Goal: Task Accomplishment & Management: Manage account settings

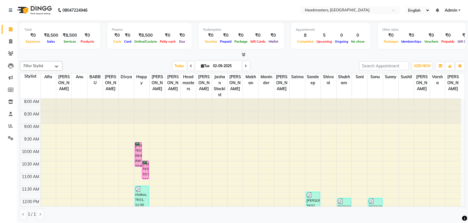
click at [150, 67] on div "[DATE] [DATE]" at bounding box center [210, 66] width 291 height 9
click at [282, 63] on div "[DATE] [DATE]" at bounding box center [210, 66] width 291 height 9
click at [282, 64] on div "Today Tue 02-09-2025" at bounding box center [210, 66] width 291 height 9
click at [332, 11] on input "text" at bounding box center [345, 11] width 82 height 6
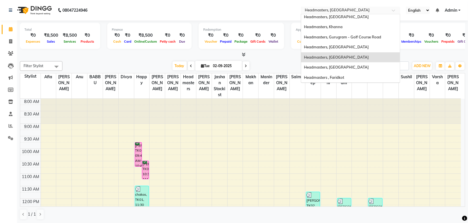
scroll to position [97, 0]
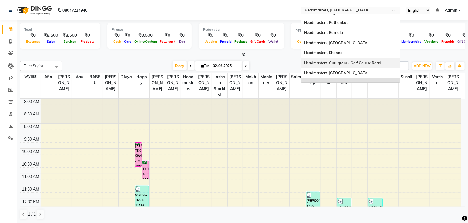
click at [359, 61] on span "Headmasters, Gurugram - Golf Course Road" at bounding box center [342, 63] width 77 height 5
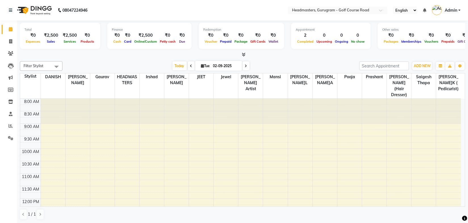
click at [257, 53] on div at bounding box center [243, 55] width 446 height 6
click at [8, 138] on icon at bounding box center [10, 138] width 5 height 4
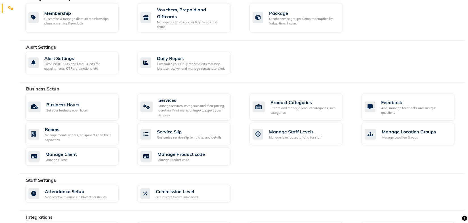
scroll to position [77, 0]
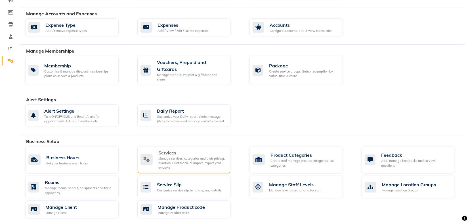
click at [189, 156] on div "Manage services, categories and their pricing, duration. Print menu, or import,…" at bounding box center [193, 163] width 68 height 14
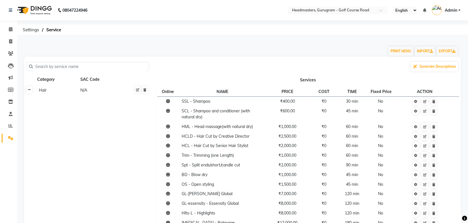
click at [31, 91] on link at bounding box center [29, 89] width 6 height 7
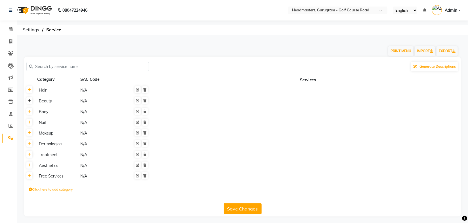
click at [30, 102] on icon at bounding box center [29, 100] width 3 height 3
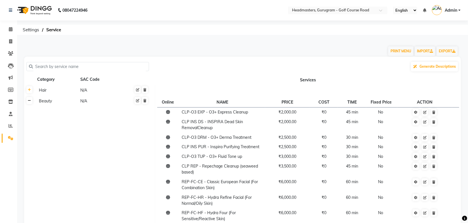
click at [31, 103] on link at bounding box center [29, 100] width 6 height 7
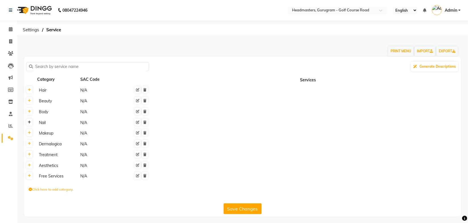
click at [30, 119] on link at bounding box center [29, 121] width 6 height 7
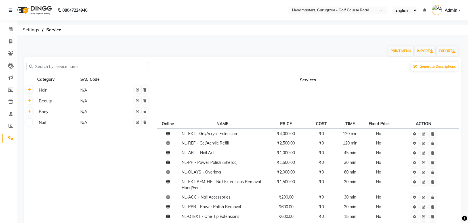
click at [30, 120] on icon at bounding box center [29, 121] width 3 height 3
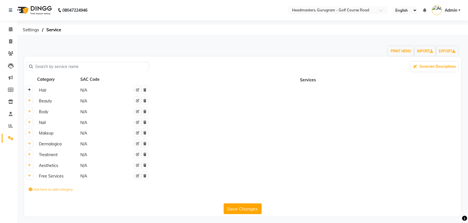
click at [30, 93] on link at bounding box center [29, 89] width 6 height 7
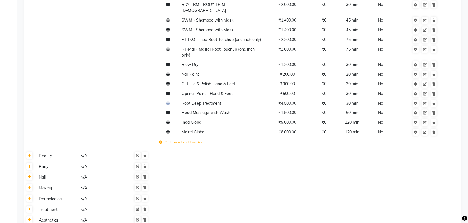
scroll to position [872, 0]
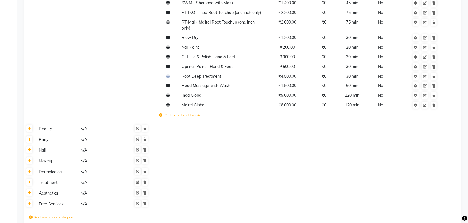
click at [161, 113] on icon at bounding box center [160, 114] width 3 height 3
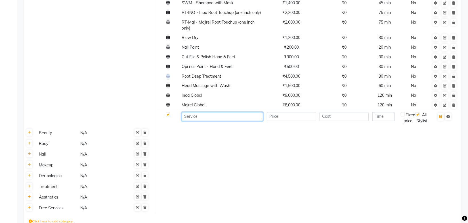
click at [193, 112] on input at bounding box center [223, 116] width 82 height 9
paste input "lea levett botox small"
type input "Lea Levett Botox small"
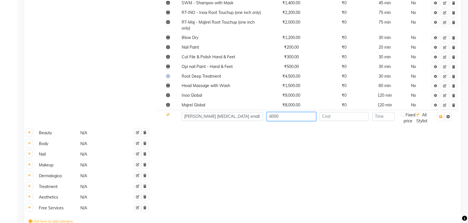
type input "6000"
type input "0"
type input "300"
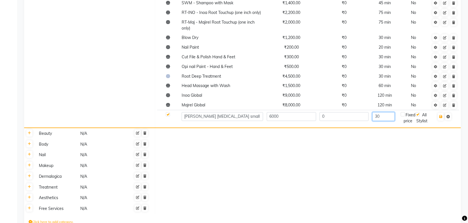
type input "3"
type input "120"
click at [440, 113] on button "button" at bounding box center [441, 117] width 6 height 8
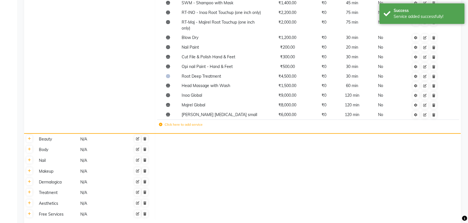
click at [161, 123] on icon at bounding box center [160, 124] width 3 height 3
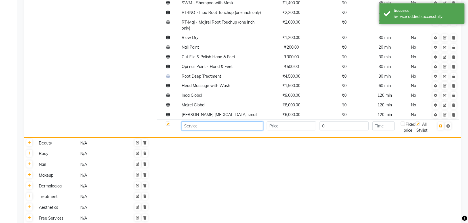
click at [198, 121] on input at bounding box center [223, 125] width 82 height 9
paste input "Lea Levett Botox small"
click at [217, 121] on input "Lea Levett Botox small" at bounding box center [223, 125] width 82 height 9
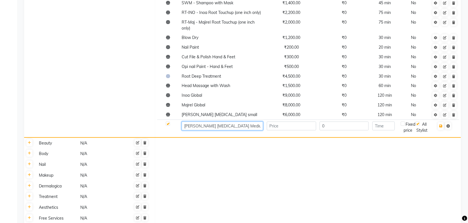
type input "Lea Levett Botox Medium"
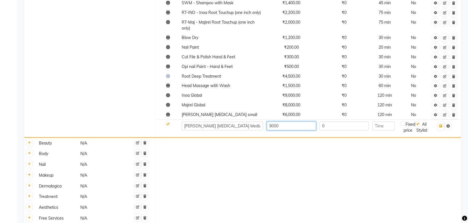
type input "9000"
type input "120"
click at [441, 124] on icon "button" at bounding box center [441, 125] width 3 height 3
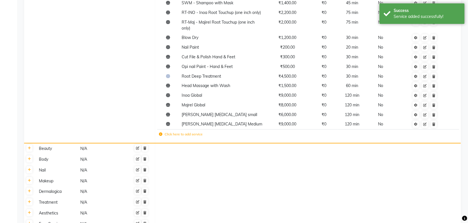
click at [159, 132] on icon at bounding box center [160, 133] width 3 height 3
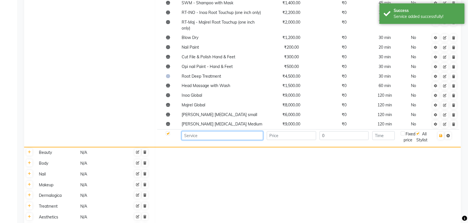
click at [199, 131] on input at bounding box center [223, 135] width 82 height 9
paste input "Lea Levett Botox small"
type input "Lea Levett Botox Long Length"
type input "12000"
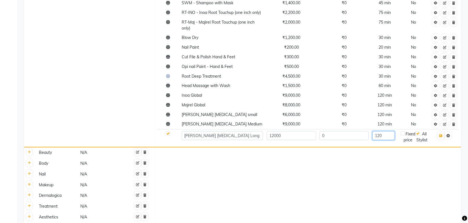
type input "120"
click at [440, 134] on icon "button" at bounding box center [441, 135] width 3 height 3
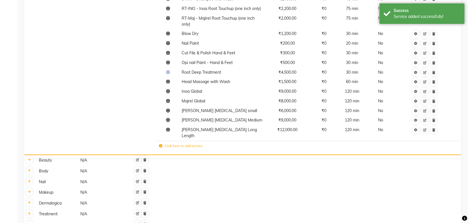
scroll to position [901, 0]
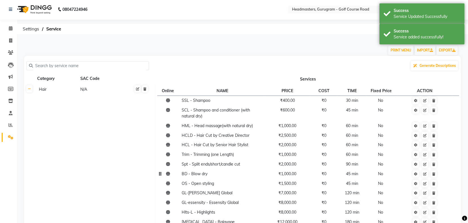
scroll to position [0, 0]
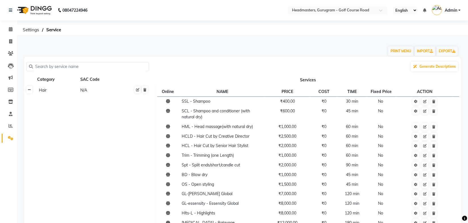
click at [30, 87] on link at bounding box center [29, 89] width 6 height 7
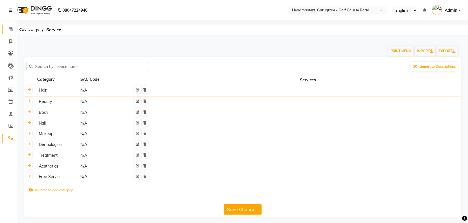
click at [10, 28] on icon at bounding box center [11, 29] width 4 height 4
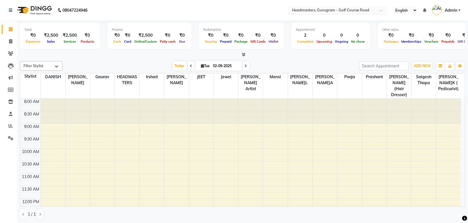
click at [374, 8] on input "text" at bounding box center [332, 11] width 82 height 6
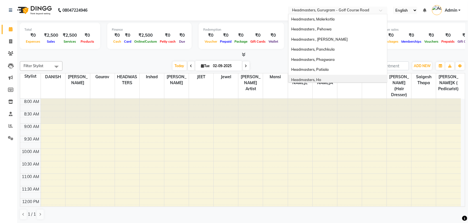
click at [323, 79] on div "Headmasters, Ho" at bounding box center [338, 80] width 99 height 10
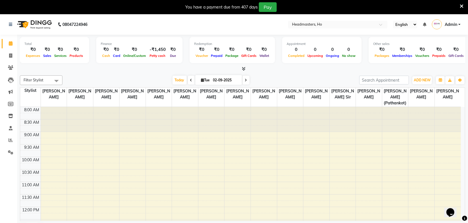
click at [462, 5] on icon at bounding box center [462, 6] width 4 height 5
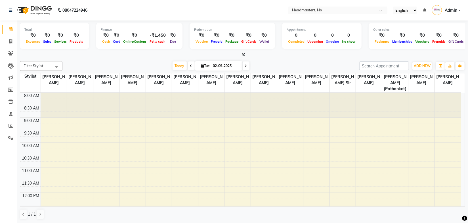
drag, startPoint x: 148, startPoint y: 57, endPoint x: 148, endPoint y: 61, distance: 4.8
click at [148, 57] on div at bounding box center [243, 55] width 446 height 6
click at [313, 10] on input "text" at bounding box center [332, 11] width 82 height 6
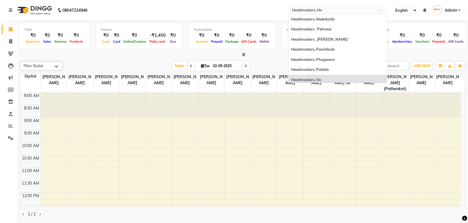
scroll to position [60, 0]
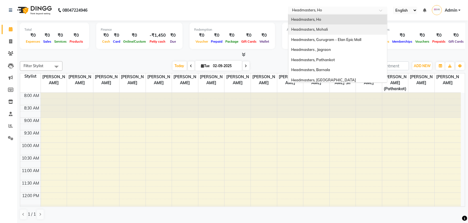
click at [322, 27] on span "Headmasters, Mohali" at bounding box center [309, 29] width 37 height 5
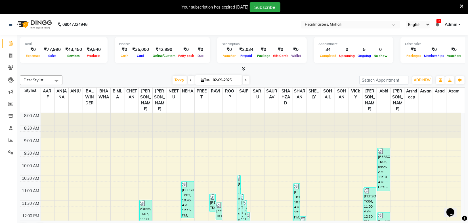
click at [215, 80] on input "02-09-2025" at bounding box center [226, 80] width 28 height 9
select select "9"
select select "2025"
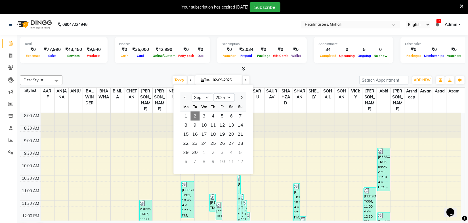
click at [276, 75] on div "Filter Stylist Select All AARIF ANJANA ANJU BALWINDER BHAWNA BIMLA CHETAN HARRY…" at bounding box center [243, 80] width 446 height 10
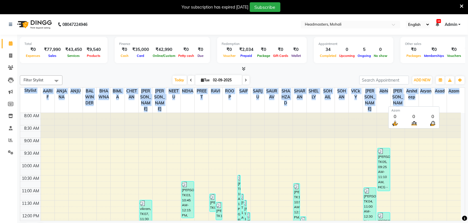
drag, startPoint x: 24, startPoint y: 89, endPoint x: 453, endPoint y: 97, distance: 429.1
click at [453, 97] on tr "Stylist AARIF ANJANA ANJU BALWINDER BHAWNA BIMLA CHETAN HARRY MICHAEL NEETU NEH…" at bounding box center [240, 100] width 441 height 25
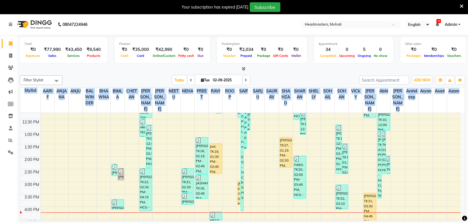
scroll to position [105, 0]
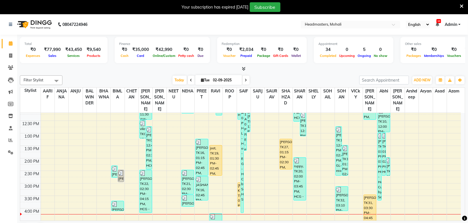
click at [263, 79] on div "[DATE] [DATE]" at bounding box center [210, 80] width 291 height 9
click at [51, 79] on span at bounding box center [56, 80] width 11 height 11
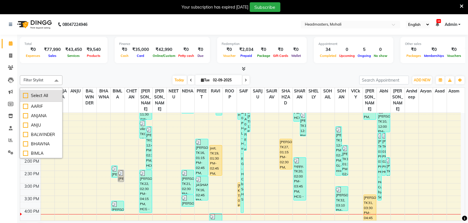
click at [36, 93] on div "Select All" at bounding box center [41, 96] width 36 height 6
checkbox input "true"
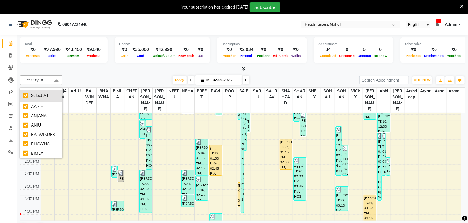
checkbox input "true"
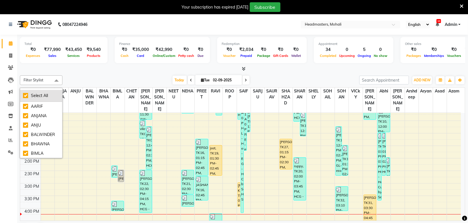
checkbox input "true"
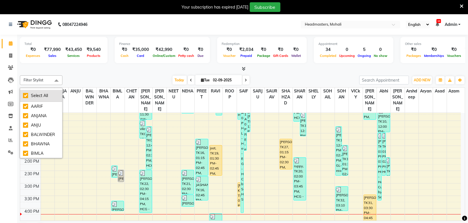
checkbox input "true"
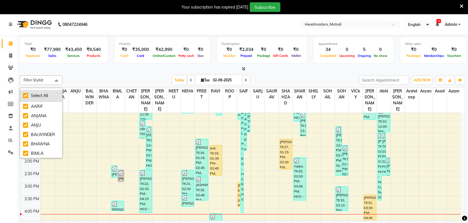
checkbox input "true"
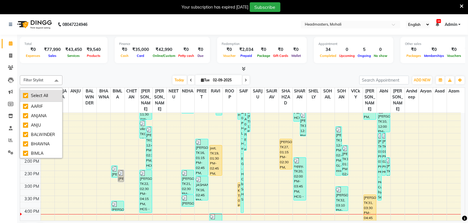
checkbox input "true"
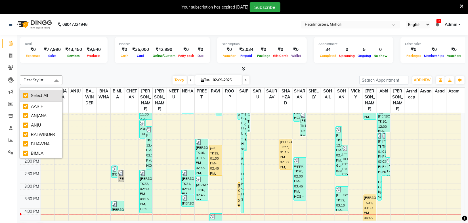
checkbox input "true"
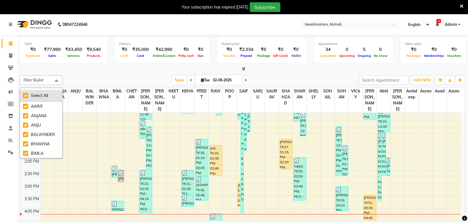
checkbox input "true"
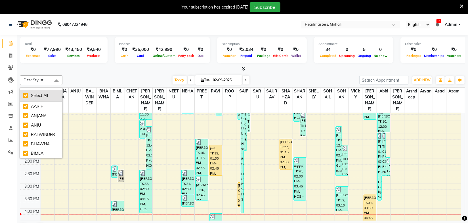
checkbox input "true"
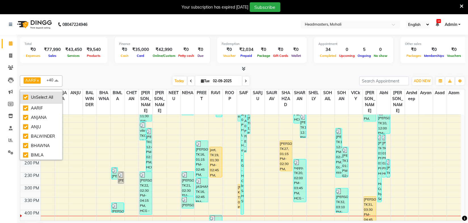
click at [26, 96] on div "UnSelect All" at bounding box center [41, 97] width 36 height 6
checkbox input "false"
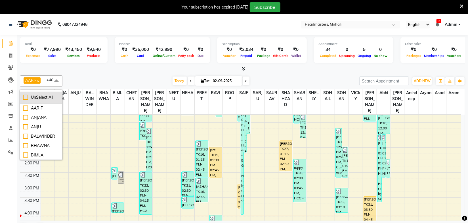
checkbox input "false"
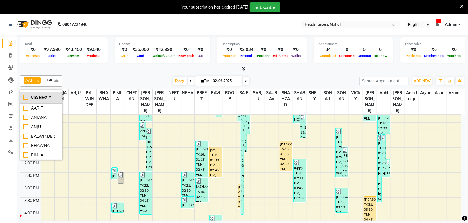
checkbox input "false"
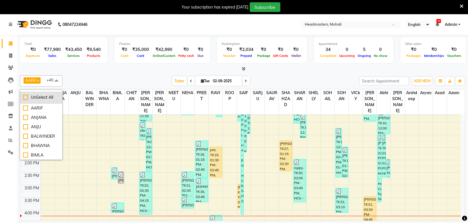
checkbox input "false"
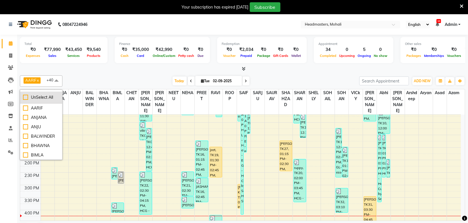
checkbox input "false"
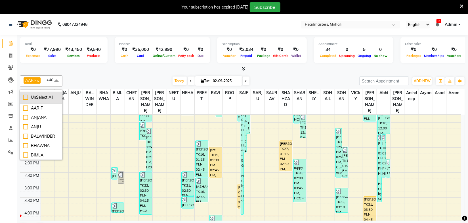
checkbox input "false"
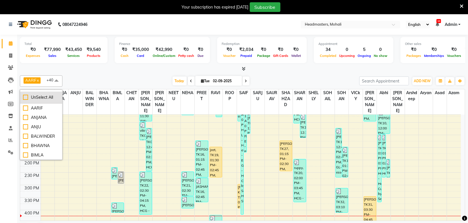
checkbox input "false"
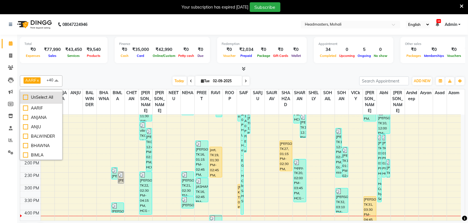
checkbox input "false"
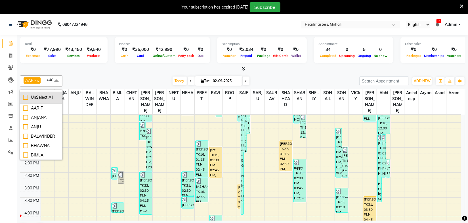
checkbox input "false"
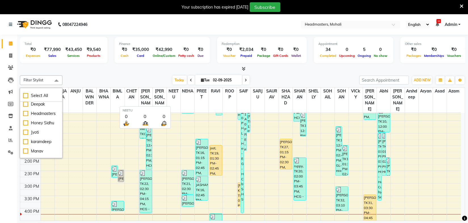
scroll to position [284, 0]
click at [153, 76] on div "Today Tue 02-09-2025" at bounding box center [210, 80] width 291 height 9
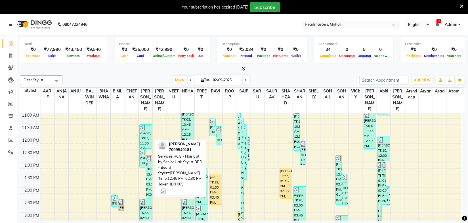
scroll to position [77, 0]
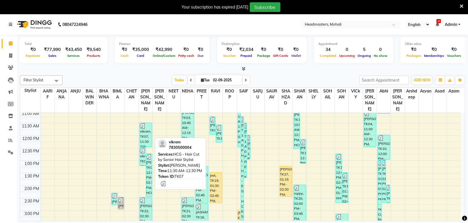
click at [149, 124] on div "vikram, TK07, 11:30 AM-12:30 PM, HCG - Hair Cut by Senior Hair Stylist" at bounding box center [146, 135] width 12 height 24
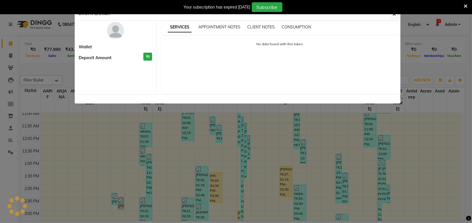
select select "3"
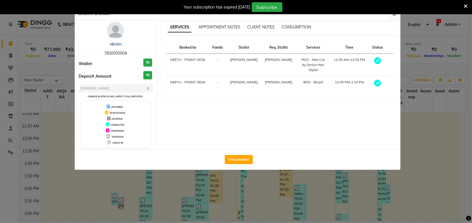
click at [465, 5] on icon at bounding box center [466, 6] width 4 height 5
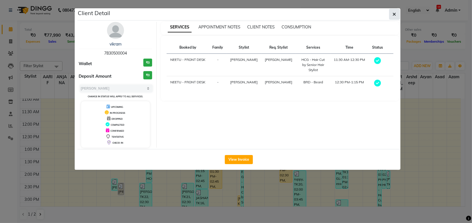
click at [394, 15] on icon "button" at bounding box center [394, 14] width 3 height 5
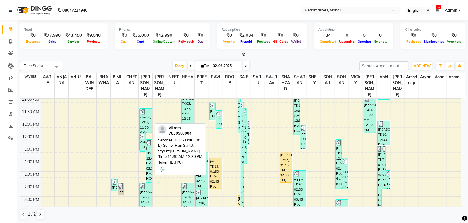
click at [150, 109] on div "vikram, TK07, 11:30 AM-12:30 PM, HCG - Hair Cut by Senior Hair Stylist" at bounding box center [146, 121] width 12 height 24
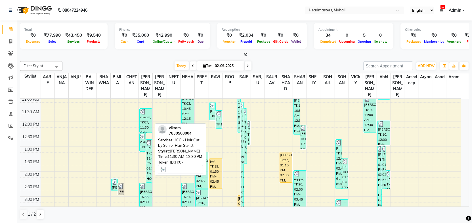
select select "3"
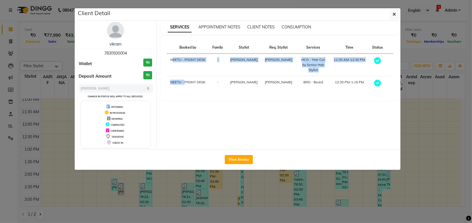
drag, startPoint x: 172, startPoint y: 59, endPoint x: 186, endPoint y: 76, distance: 22.2
click at [186, 76] on tbody "NEETU - FRONT DESK - HARRY HARRY HCG - Hair Cut by Senior Hair Stylist 11:30 AM…" at bounding box center [280, 72] width 227 height 37
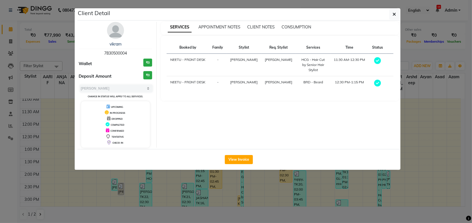
click at [200, 98] on div "SERVICES APPOINTMENT NOTES CLIENT NOTES CONSUMPTION Booked by Family Stylist Re…" at bounding box center [280, 85] width 247 height 126
drag, startPoint x: 313, startPoint y: 75, endPoint x: 299, endPoint y: 77, distance: 13.4
click at [300, 80] on div "BRD - Beard" at bounding box center [314, 82] width 28 height 5
drag, startPoint x: 320, startPoint y: 64, endPoint x: 303, endPoint y: 57, distance: 18.8
click at [303, 57] on td "HCG - Hair Cut by Senior Hair Stylist" at bounding box center [313, 65] width 34 height 22
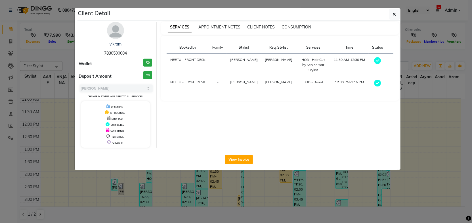
click at [326, 89] on div "Booked by Family Stylist Req. Stylist Services Time Status NEETU - FRONT DESK -…" at bounding box center [280, 67] width 227 height 53
drag, startPoint x: 309, startPoint y: 110, endPoint x: 268, endPoint y: 147, distance: 54.9
click at [308, 110] on div "SERVICES APPOINTMENT NOTES CLIENT NOTES CONSUMPTION Booked by Family Stylist Re…" at bounding box center [280, 85] width 247 height 126
click at [241, 158] on button "View Invoice" at bounding box center [239, 159] width 28 height 9
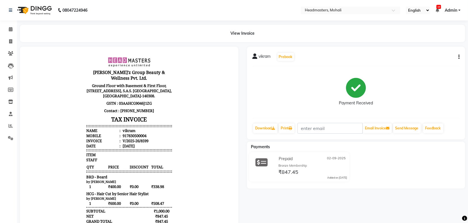
click at [179, 103] on body "Gill'z Group Beauty & Wellness Pvt. Ltd. Ground Floor with Basement & First Flo…" at bounding box center [129, 171] width 203 height 235
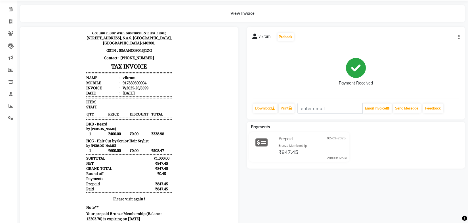
scroll to position [44, 0]
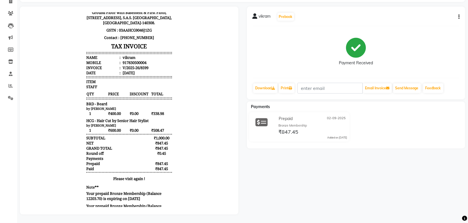
click at [173, 121] on body "Gill'z Group Beauty & Wellness Pvt. Ltd. Ground Floor with Basement & First Flo…" at bounding box center [129, 98] width 203 height 235
drag, startPoint x: 111, startPoint y: 105, endPoint x: 126, endPoint y: 103, distance: 14.3
click at [111, 110] on span "₹400.00" at bounding box center [118, 113] width 21 height 6
click at [152, 110] on span "₹338.98" at bounding box center [161, 113] width 21 height 6
click at [172, 112] on body "Gill'z Group Beauty & Wellness Pvt. Ltd. Ground Floor with Basement & First Flo…" at bounding box center [129, 98] width 203 height 235
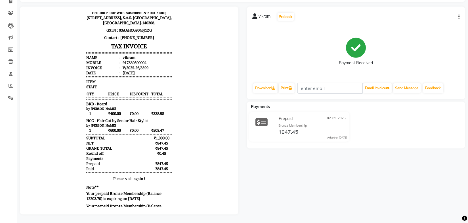
drag, startPoint x: 168, startPoint y: 127, endPoint x: 148, endPoint y: 128, distance: 20.2
click at [148, 128] on div "Gill'z Group Beauty & Wellness Pvt. Ltd. Ground Floor with Basement & First Flo…" at bounding box center [129, 98] width 90 height 235
click at [187, 143] on body "Gill'z Group Beauty & Wellness Pvt. Ltd. Ground Floor with Basement & First Flo…" at bounding box center [129, 98] width 203 height 235
click at [182, 145] on body "Gill'z Group Beauty & Wellness Pvt. Ltd. Ground Floor with Basement & First Flo…" at bounding box center [129, 98] width 203 height 235
click at [163, 176] on p "Please visit again !" at bounding box center [129, 178] width 86 height 5
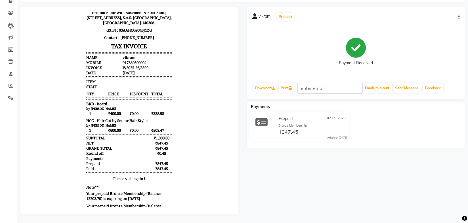
drag, startPoint x: 82, startPoint y: 154, endPoint x: 172, endPoint y: 152, distance: 89.5
click at [172, 152] on body "Gill'z Group Beauty & Wellness Pvt. Ltd. Ground Floor with Basement & First Flo…" at bounding box center [129, 98] width 203 height 235
click at [175, 164] on body "Gill'z Group Beauty & Wellness Pvt. Ltd. Ground Floor with Basement & First Flo…" at bounding box center [129, 98] width 203 height 235
drag, startPoint x: 97, startPoint y: 197, endPoint x: 81, endPoint y: 180, distance: 23.1
click at [84, 180] on div "Gill'z Group Beauty & Wellness Pvt. Ltd. Ground Floor with Basement & First Flo…" at bounding box center [129, 98] width 90 height 235
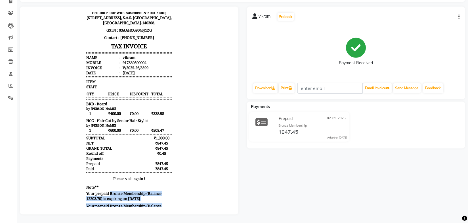
click at [195, 186] on body "Gill'z Group Beauty & Wellness Pvt. Ltd. Ground Floor with Basement & First Flo…" at bounding box center [129, 98] width 203 height 235
click at [189, 167] on body "Gill'z Group Beauty & Wellness Pvt. Ltd. Ground Floor with Basement & First Flo…" at bounding box center [129, 98] width 203 height 235
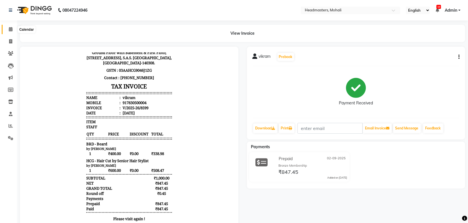
click at [9, 28] on icon at bounding box center [11, 29] width 4 height 4
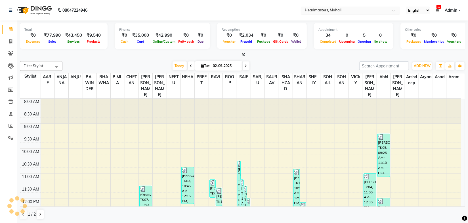
click at [356, 9] on input "text" at bounding box center [345, 11] width 82 height 6
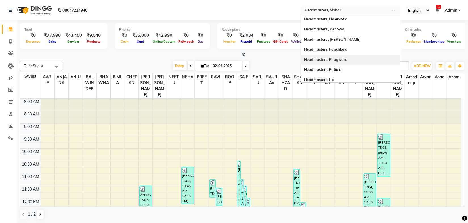
scroll to position [26, 0]
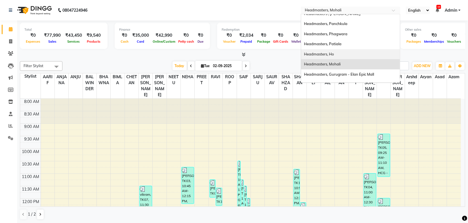
click at [336, 54] on div "Headmasters, Ho" at bounding box center [350, 54] width 99 height 10
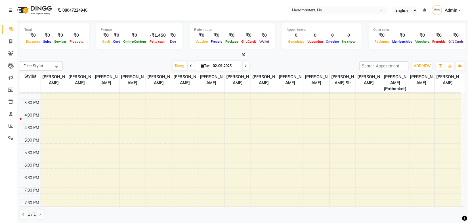
scroll to position [181, 0]
click at [180, 115] on div "8:00 AM 8:30 AM 9:00 AM 9:30 AM 10:00 AM 10:30 AM 11:00 AM 11:30 AM 12:00 PM 12…" at bounding box center [240, 87] width 441 height 350
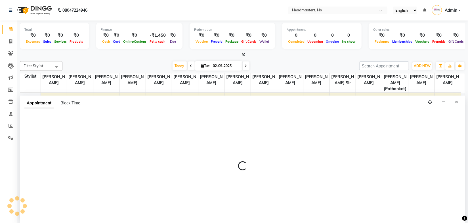
scroll to position [0, 0]
select select "78050"
select select "975"
select select "tentative"
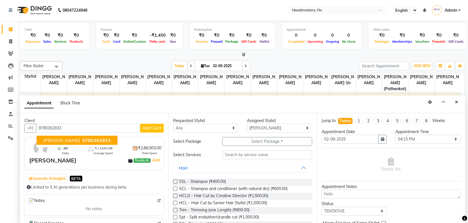
click at [88, 139] on span "9780362833" at bounding box center [96, 140] width 28 height 6
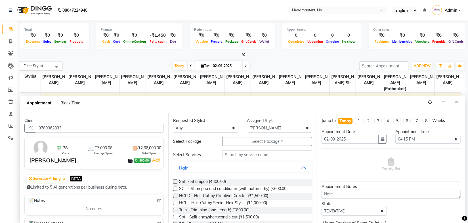
type input "9780362833"
click at [199, 126] on select "Any Ajay Kumar Amandeep Anjandeep Harshpreet Inderjit Singh Kirat Brar Monika R…" at bounding box center [205, 128] width 65 height 9
select select "75420"
click at [173, 124] on select "Any Ajay Kumar Amandeep Anjandeep Harshpreet Inderjit Singh Kirat Brar Monika R…" at bounding box center [205, 128] width 65 height 9
select select "75420"
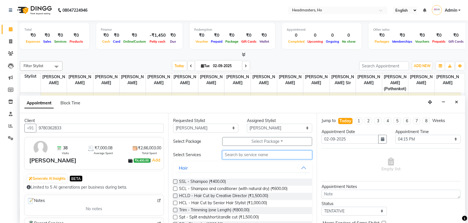
click at [251, 153] on input "text" at bounding box center [267, 154] width 90 height 9
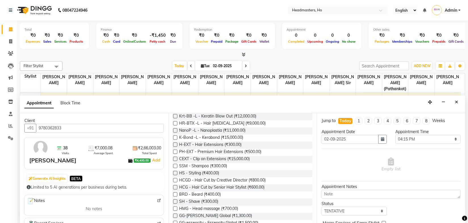
scroll to position [232, 0]
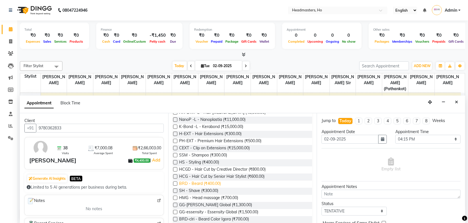
click at [201, 183] on span "BRD - Beard (₹400.00)" at bounding box center [200, 183] width 42 height 7
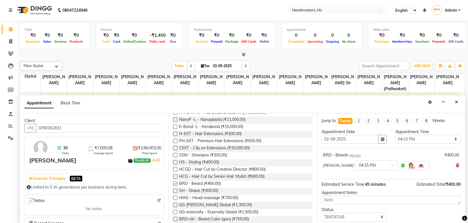
checkbox input "false"
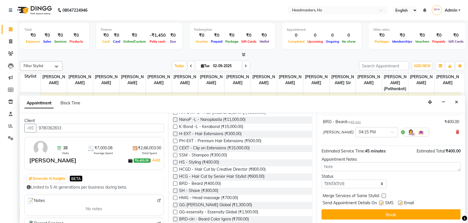
scroll to position [0, 0]
click at [381, 203] on label at bounding box center [382, 203] width 4 height 4
click at [381, 203] on input "checkbox" at bounding box center [382, 203] width 4 height 4
checkbox input "false"
click at [400, 202] on label at bounding box center [401, 203] width 4 height 4
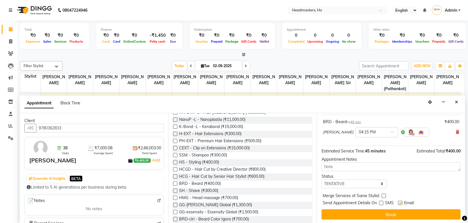
click at [400, 202] on input "checkbox" at bounding box center [401, 203] width 4 height 4
checkbox input "false"
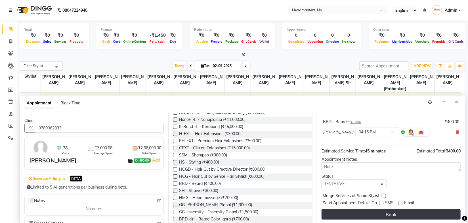
click at [391, 212] on button "Book" at bounding box center [391, 214] width 139 height 10
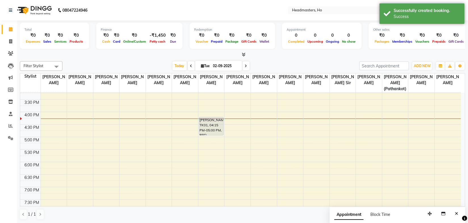
click at [318, 62] on div "[DATE] [DATE]" at bounding box center [210, 66] width 291 height 9
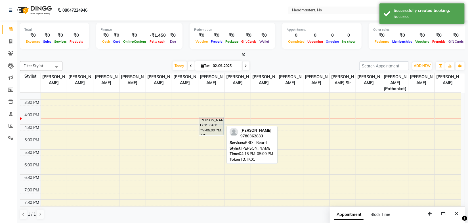
click at [215, 117] on div "Deepak Kumar, TK01, 04:15 PM-05:00 PM, BRD - Beard" at bounding box center [211, 126] width 24 height 18
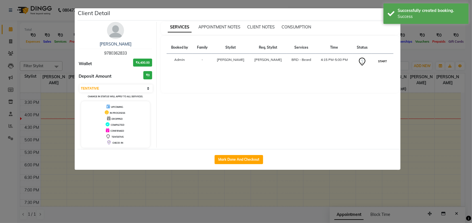
click at [380, 62] on button "START" at bounding box center [383, 61] width 12 height 7
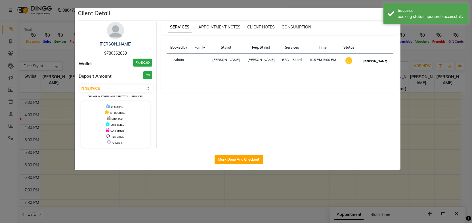
click at [379, 61] on button "[PERSON_NAME]" at bounding box center [375, 61] width 27 height 7
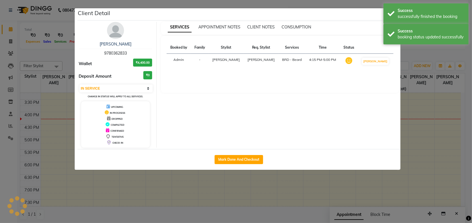
select select "3"
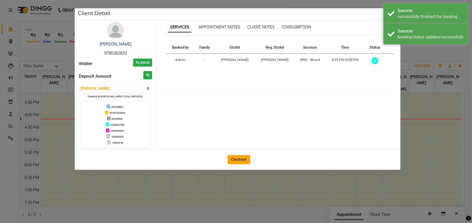
click at [242, 160] on button "Checkout" at bounding box center [239, 159] width 23 height 9
select select "service"
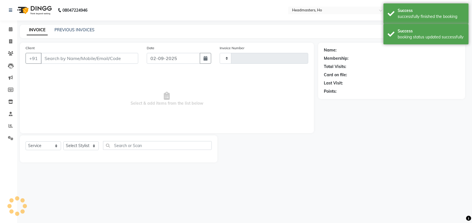
type input "0011"
select select "6606"
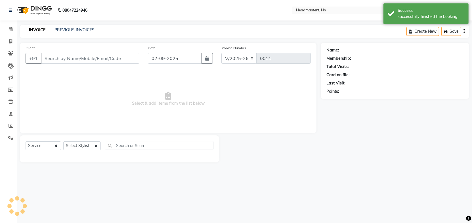
type input "9780362833"
select select "75420"
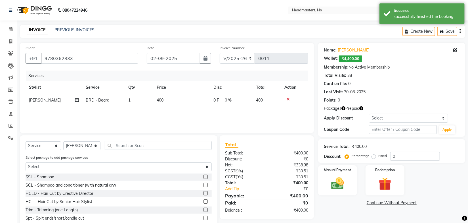
click at [266, 117] on div "Services Stylist Service Qty Price Disc Total Action Monika BRD - Beard 1 400 0…" at bounding box center [167, 98] width 283 height 57
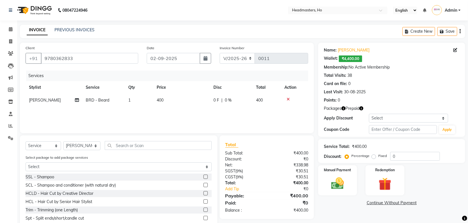
click at [305, 29] on div "INVOICE PREVIOUS INVOICES Create New Save" at bounding box center [243, 31] width 446 height 13
drag, startPoint x: 224, startPoint y: 88, endPoint x: 210, endPoint y: 88, distance: 13.9
click at [210, 88] on th "Disc" at bounding box center [231, 87] width 43 height 13
drag, startPoint x: 325, startPoint y: 155, endPoint x: 345, endPoint y: 155, distance: 20.7
click at [345, 155] on div "Discount: Percentage Fixed 0" at bounding box center [392, 156] width 136 height 9
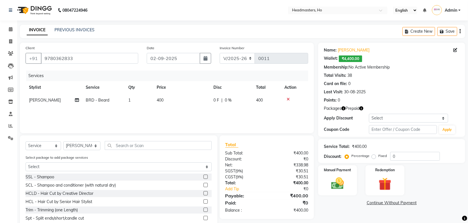
click at [377, 145] on div "Service Total: ₹400.00" at bounding box center [392, 146] width 136 height 6
click at [379, 157] on label "Fixed" at bounding box center [383, 155] width 9 height 5
click at [374, 157] on input "Fixed" at bounding box center [375, 156] width 4 height 4
radio input "true"
drag, startPoint x: 401, startPoint y: 155, endPoint x: 382, endPoint y: 156, distance: 19.1
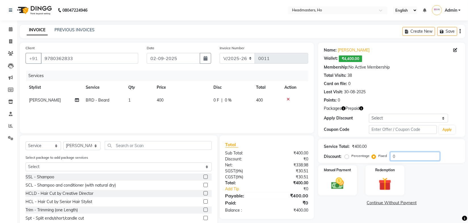
click at [382, 156] on div "Percentage Fixed 0" at bounding box center [393, 156] width 94 height 9
type input "100"
click at [453, 148] on div "Service Total: ₹400.00" at bounding box center [392, 146] width 136 height 6
click at [352, 157] on label "Percentage" at bounding box center [361, 155] width 18 height 5
click at [347, 157] on input "Percentage" at bounding box center [348, 156] width 4 height 4
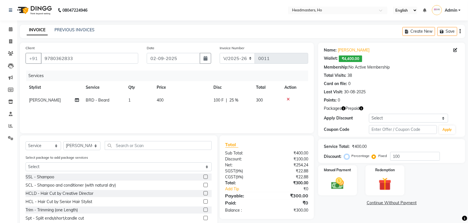
radio input "true"
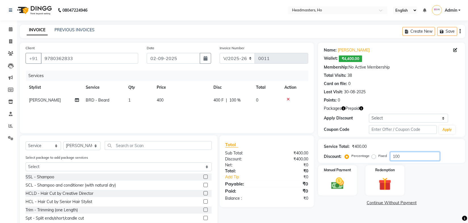
drag, startPoint x: 406, startPoint y: 155, endPoint x: 368, endPoint y: 159, distance: 38.2
click at [368, 159] on div "Percentage Fixed 100" at bounding box center [393, 156] width 94 height 9
type input "10"
click at [458, 155] on div "Discount: Percentage Fixed 10" at bounding box center [392, 156] width 136 height 9
drag, startPoint x: 401, startPoint y: 156, endPoint x: 393, endPoint y: 156, distance: 8.3
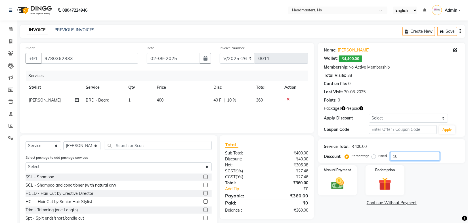
click at [393, 156] on input "10" at bounding box center [416, 156] width 50 height 9
click at [381, 148] on div "Service Total: ₹400.00" at bounding box center [392, 146] width 136 height 6
click at [218, 99] on span "0 F" at bounding box center [217, 100] width 6 height 6
select select "75420"
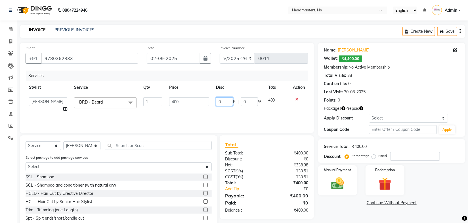
drag, startPoint x: 226, startPoint y: 102, endPoint x: 208, endPoint y: 103, distance: 18.3
click at [208, 103] on tr "ADMIN JAGRAON SALON Ajay Kumar Amandeep Anjandeep Arjit Chopra DINGG SUPPORT Ha…" at bounding box center [167, 105] width 283 height 22
click at [244, 115] on div "Services Stylist Service Qty Price Disc Total Action ADMIN JAGRAON SALON Ajay K…" at bounding box center [167, 98] width 283 height 57
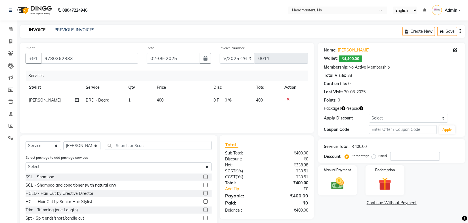
scroll to position [24, 0]
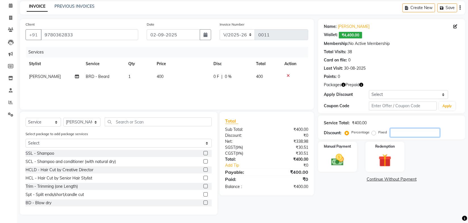
click at [395, 134] on input "number" at bounding box center [416, 132] width 50 height 9
type input "10"
click at [455, 130] on div "Discount: Percentage Fixed 10" at bounding box center [392, 132] width 136 height 9
drag, startPoint x: 237, startPoint y: 136, endPoint x: 305, endPoint y: 135, distance: 68.5
click at [305, 135] on div "Discount: ₹40.00" at bounding box center [266, 135] width 91 height 6
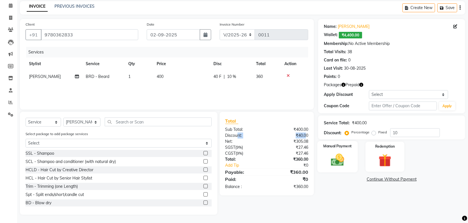
click at [335, 153] on img at bounding box center [338, 159] width 22 height 15
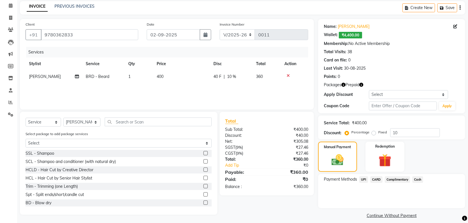
click at [419, 178] on span "Cash" at bounding box center [418, 179] width 11 height 7
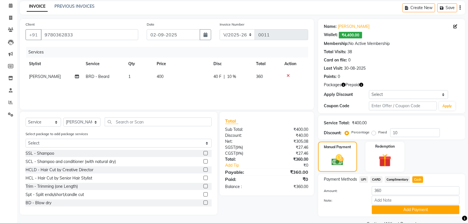
click at [401, 209] on button "Add Payment" at bounding box center [416, 209] width 88 height 9
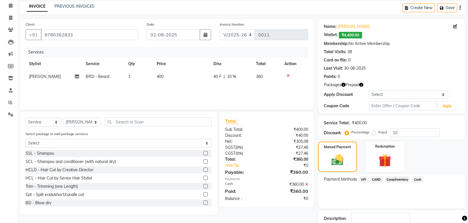
scroll to position [60, 0]
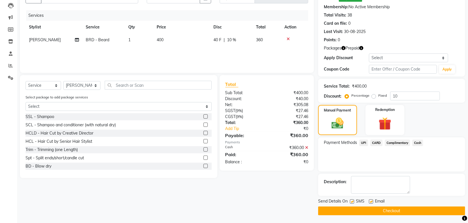
click at [307, 147] on icon at bounding box center [306, 147] width 3 height 4
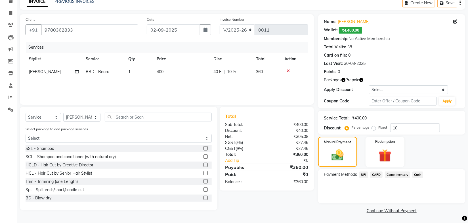
scroll to position [0, 0]
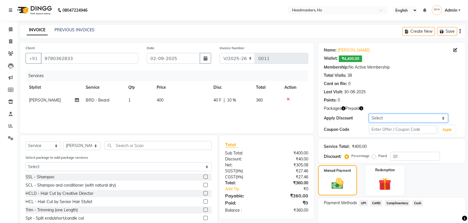
click at [388, 121] on select "Select Coupon → Double Job Card Coupon → Service Not Done Coupon → Already Paid…" at bounding box center [408, 118] width 79 height 9
select select "8: Object"
click at [369, 114] on select "Select Coupon → Double Job Card Coupon → Service Not Done Coupon → Already Paid…" at bounding box center [408, 118] width 79 height 9
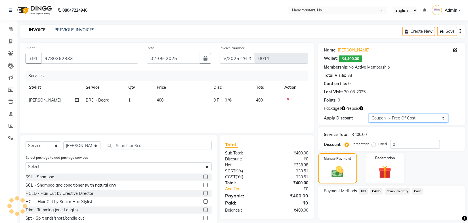
type input "100"
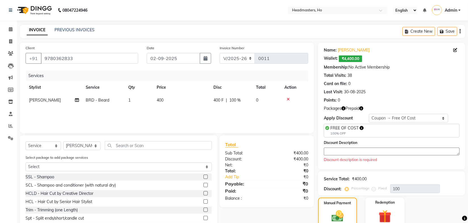
click at [412, 93] on div "Last Visit: 30-08-2025" at bounding box center [392, 92] width 136 height 6
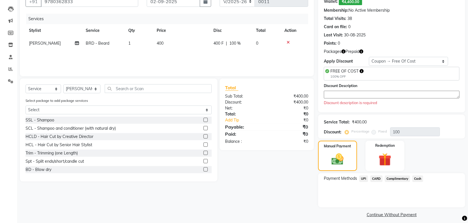
scroll to position [61, 0]
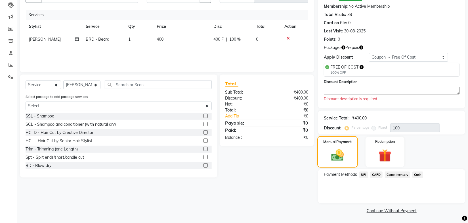
click at [344, 154] on img at bounding box center [338, 155] width 21 height 14
click at [401, 174] on span "Complimentary" at bounding box center [398, 174] width 26 height 7
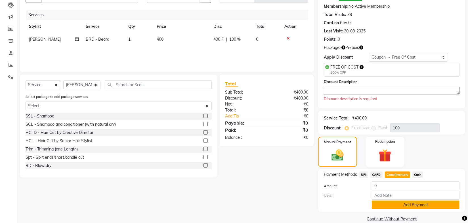
scroll to position [69, 0]
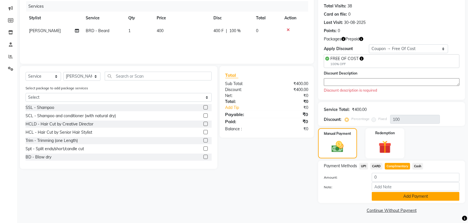
click at [411, 195] on button "Add Payment" at bounding box center [416, 196] width 88 height 9
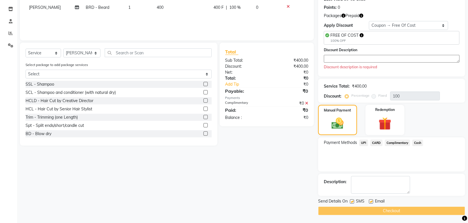
scroll to position [0, 0]
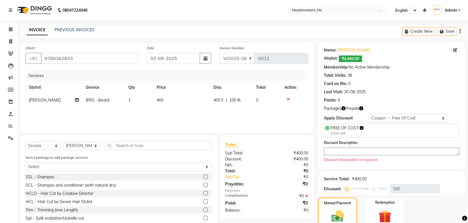
click at [353, 150] on textarea at bounding box center [392, 151] width 136 height 8
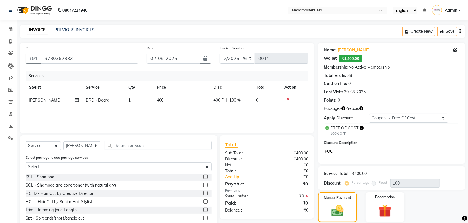
click at [388, 168] on div "Service Total: ₹400.00 Discount: Percentage Fixed 100" at bounding box center [392, 177] width 136 height 19
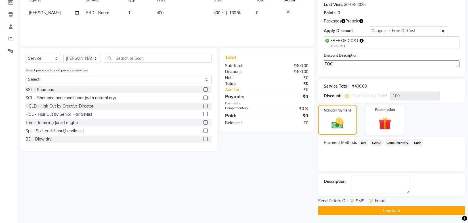
scroll to position [10, 0]
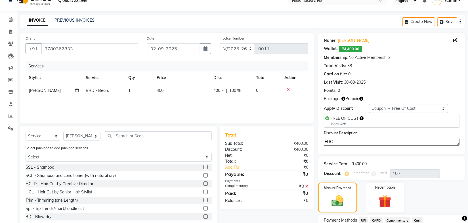
click at [357, 142] on textarea "FOC" at bounding box center [392, 142] width 136 height 8
type textarea "FOC by Sukhi Sir"
click at [379, 157] on div "Service Total: ₹400.00 Discount: Percentage Fixed 100" at bounding box center [391, 168] width 147 height 24
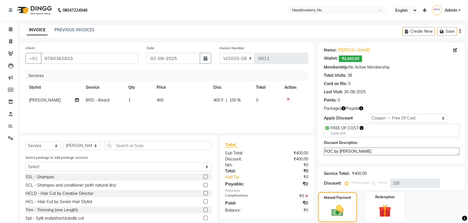
scroll to position [87, 0]
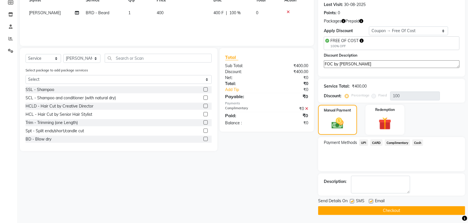
click at [384, 211] on button "Checkout" at bounding box center [391, 210] width 147 height 9
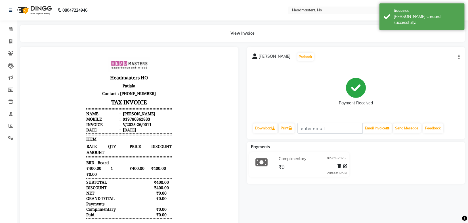
click at [192, 116] on body "Headmaaters HO Patiala Contact : 9815047056 TAX INVOICE Name : Deepak Kumar Mob…" at bounding box center [129, 161] width 203 height 215
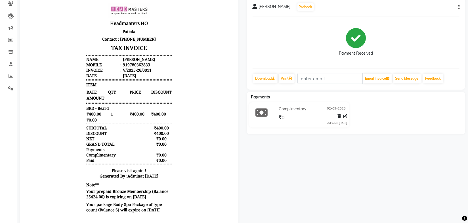
scroll to position [64, 0]
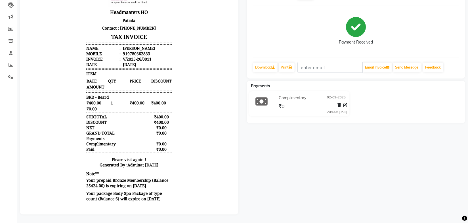
click at [195, 141] on body "Headmaaters HO Patiala Contact : 9815047056 TAX INVOICE Name : Deepak Kumar Mob…" at bounding box center [129, 96] width 203 height 215
click at [177, 139] on body "Headmaaters HO Patiala Contact : 9815047056 TAX INVOICE Name : Deepak Kumar Mob…" at bounding box center [129, 96] width 203 height 215
click at [184, 170] on body "Headmaaters HO Patiala Contact : 9815047056 TAX INVOICE Name : Deepak Kumar Mob…" at bounding box center [129, 96] width 203 height 215
drag, startPoint x: 155, startPoint y: 150, endPoint x: 99, endPoint y: 80, distance: 89.3
click at [91, 79] on body "Headmaaters HO Patiala Contact : 9815047056 TAX INVOICE Name : Deepak Kumar Mob…" at bounding box center [129, 96] width 203 height 215
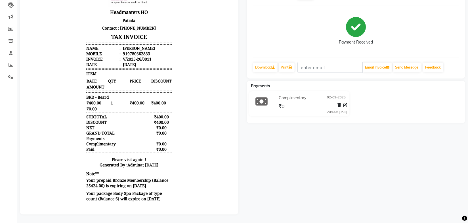
click at [203, 159] on body "Headmaaters HO Patiala Contact : 9815047056 TAX INVOICE Name : Deepak Kumar Mob…" at bounding box center [129, 96] width 203 height 215
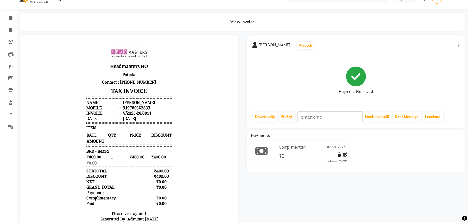
scroll to position [0, 0]
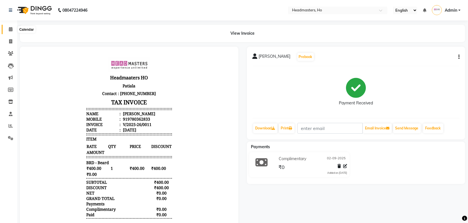
click at [13, 29] on span at bounding box center [11, 29] width 10 height 7
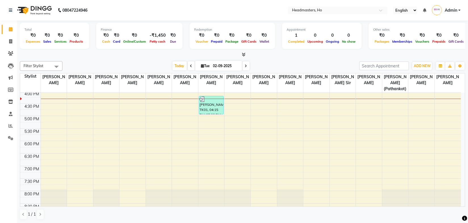
scroll to position [124, 0]
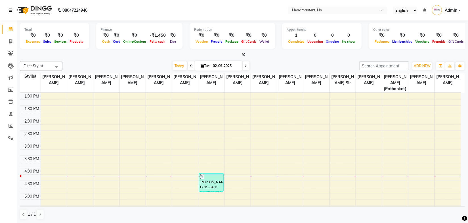
click at [12, 9] on link at bounding box center [12, 10] width 6 height 16
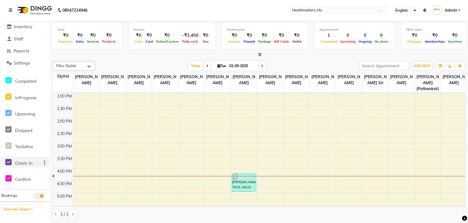
scroll to position [77, 0]
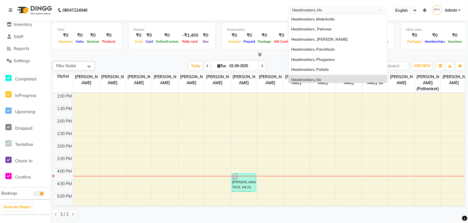
click at [326, 8] on input "text" at bounding box center [332, 11] width 82 height 6
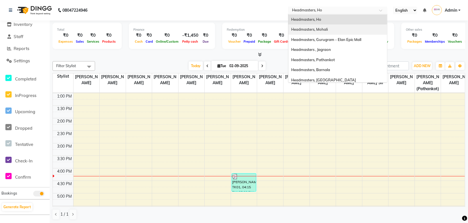
click at [323, 27] on span "Headmasters, Mohali" at bounding box center [309, 29] width 37 height 5
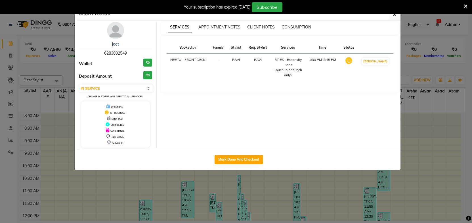
select select "1"
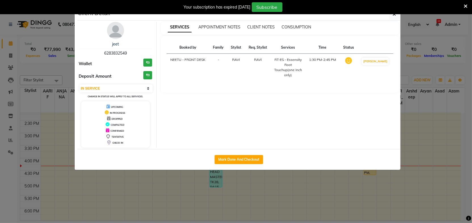
click at [468, 5] on div "Your subscription has expired [DATE] Subscribe" at bounding box center [236, 7] width 472 height 14
click at [464, 5] on icon at bounding box center [466, 6] width 4 height 5
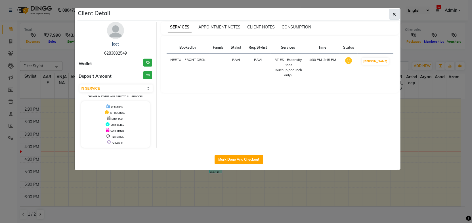
click at [394, 14] on icon "button" at bounding box center [394, 14] width 3 height 5
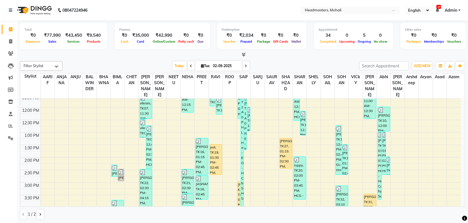
scroll to position [103, 0]
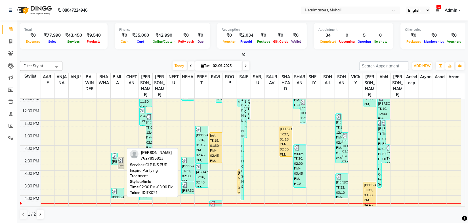
click at [122, 160] on div "[PERSON_NAME], TK21, 02:30 PM-03:00 PM, CLP INS PUR - Inspira Purifying Treatme…" at bounding box center [121, 163] width 6 height 12
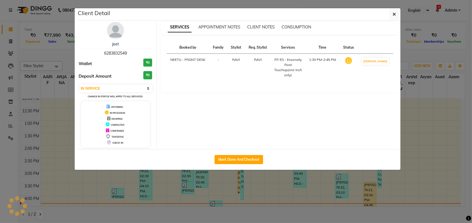
select select "3"
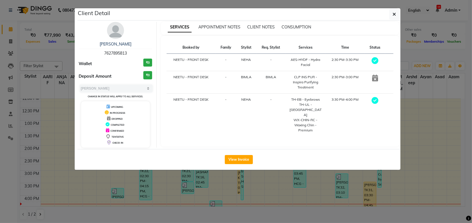
drag, startPoint x: 320, startPoint y: 88, endPoint x: 282, endPoint y: 74, distance: 40.9
click at [282, 74] on tr "[PERSON_NAME] - FRONT DESK - [PERSON_NAME] CLP INS PUR - Inspira Purifying Trea…" at bounding box center [280, 82] width 227 height 22
drag, startPoint x: 393, startPoint y: 18, endPoint x: 356, endPoint y: 33, distance: 39.6
click at [393, 17] on button "button" at bounding box center [395, 14] width 11 height 11
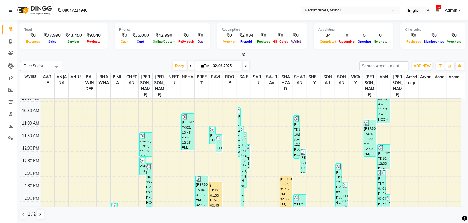
scroll to position [51, 0]
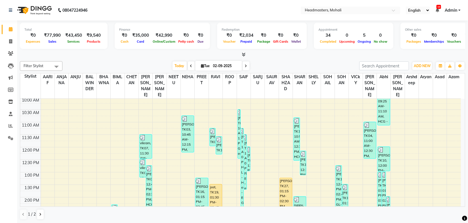
click at [190, 67] on icon at bounding box center [191, 65] width 2 height 3
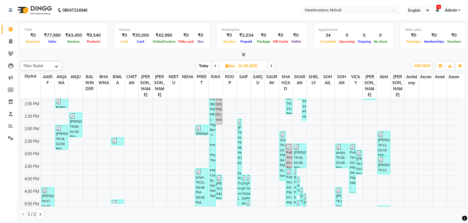
scroll to position [0, 0]
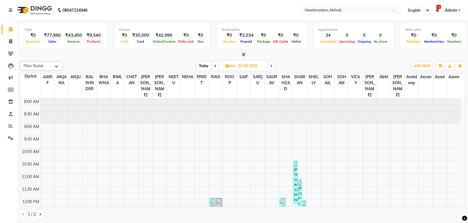
click at [270, 65] on span at bounding box center [271, 65] width 7 height 9
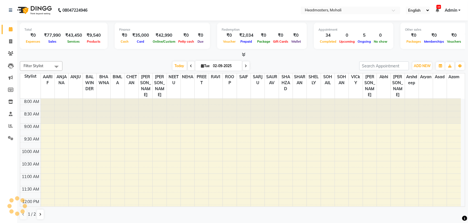
scroll to position [199, 0]
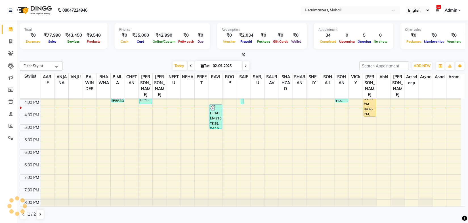
click at [243, 66] on span at bounding box center [246, 65] width 7 height 9
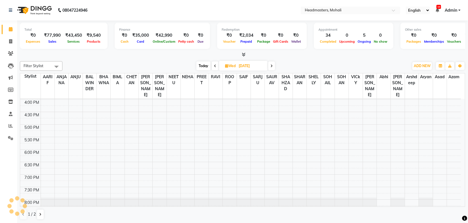
click at [299, 62] on div "[DATE] [DATE]" at bounding box center [235, 66] width 341 height 9
click at [214, 67] on icon at bounding box center [215, 65] width 2 height 3
type input "02-09-2025"
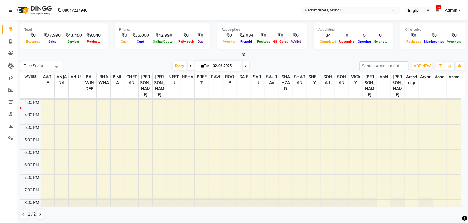
click at [165, 59] on div "Filter Stylist Select All [PERSON_NAME] ANJU [PERSON_NAME] [PERSON_NAME] [PERSO…" at bounding box center [243, 140] width 446 height 163
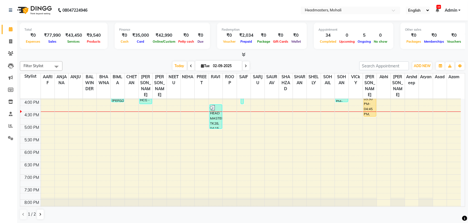
click at [306, 59] on div "Filter Stylist Select All [PERSON_NAME] ANJU [PERSON_NAME] [PERSON_NAME] [PERSO…" at bounding box center [243, 140] width 446 height 163
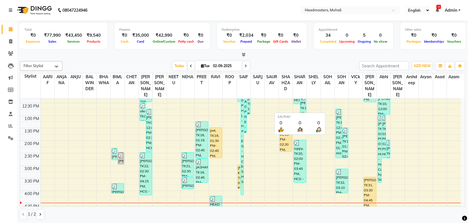
scroll to position [96, 0]
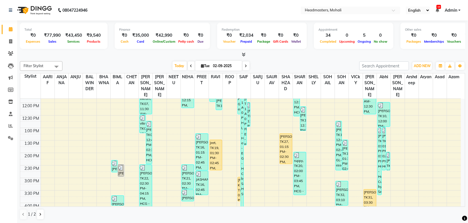
click at [273, 64] on div "[DATE] [DATE]" at bounding box center [210, 66] width 291 height 9
click at [330, 4] on nav "08047224946 Select Location × Headmasters, Mohali English ENGLISH Español العرب…" at bounding box center [234, 10] width 468 height 20
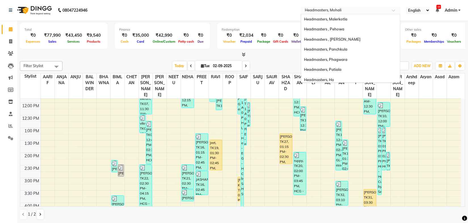
click at [335, 7] on div "× Headmasters, Mohali" at bounding box center [323, 10] width 37 height 6
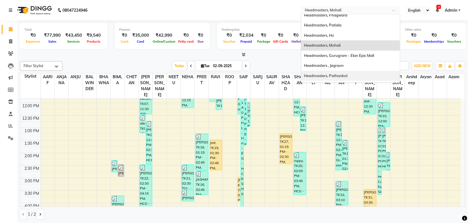
scroll to position [0, 0]
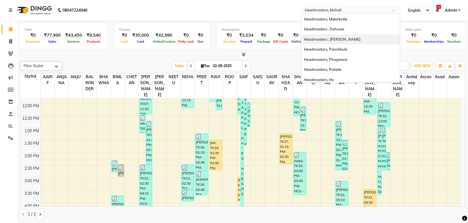
click at [342, 35] on div "Headmasters , [PERSON_NAME]" at bounding box center [350, 39] width 99 height 10
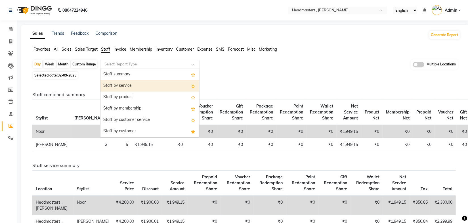
click at [123, 85] on div "Staff by service" at bounding box center [150, 85] width 99 height 11
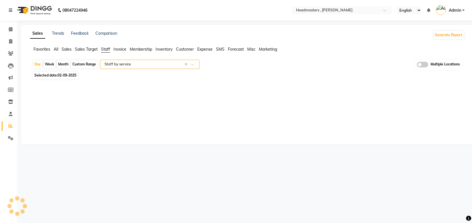
select select "full_report"
select select "csv"
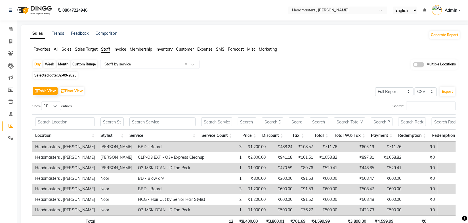
click at [250, 82] on div "Table View Pivot View Select Full Report Filtered Report Select CSV PDF Export …" at bounding box center [244, 161] width 433 height 163
click at [156, 97] on div "Table View Pivot View Select Full Report Filtered Report Select CSV PDF Export …" at bounding box center [244, 162] width 424 height 154
click at [80, 65] on div "Custom Range" at bounding box center [84, 64] width 26 height 8
select select "9"
select select "2025"
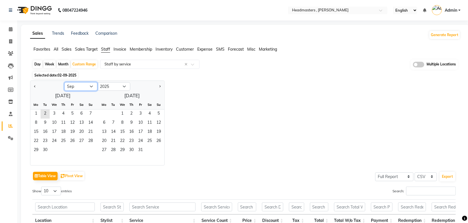
click at [74, 85] on select "Jan Feb Mar Apr May Jun [DATE] Aug Sep Oct Nov Dec" at bounding box center [80, 86] width 33 height 9
click at [64, 82] on select "Jan Feb Mar Apr May Jun [DATE] Aug Sep Oct Nov Dec" at bounding box center [80, 86] width 33 height 9
click at [46, 116] on span "1" at bounding box center [45, 113] width 9 height 9
click at [80, 88] on select "Jan Feb Mar Apr May Jun [DATE] Aug Sep Oct Nov Dec" at bounding box center [80, 86] width 33 height 9
select select "8"
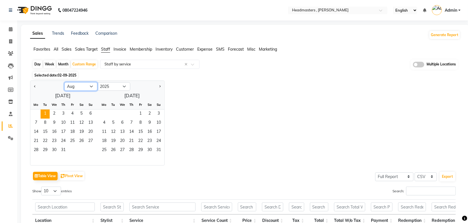
click at [64, 82] on select "Jan Feb Mar Apr May Jun [DATE] Aug Sep Oct Nov Dec" at bounding box center [80, 86] width 33 height 9
click at [91, 149] on span "31" at bounding box center [90, 150] width 9 height 9
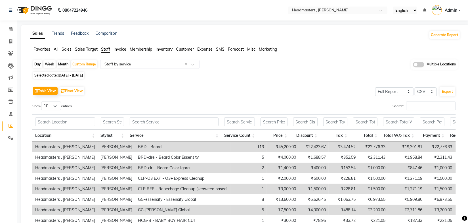
click at [222, 79] on div "Day Week Month Custom Range Select Report Type × Staff by service × Multiple Lo…" at bounding box center [245, 167] width 431 height 216
click at [451, 91] on button "Export" at bounding box center [448, 92] width 16 height 10
click at [268, 73] on div "Selected date: [DATE] - [DATE]" at bounding box center [246, 75] width 428 height 6
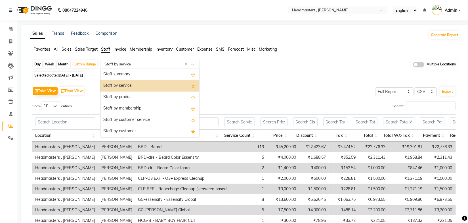
click at [193, 65] on span at bounding box center [194, 66] width 7 height 6
click at [155, 120] on div "Staff by customer service" at bounding box center [150, 119] width 99 height 11
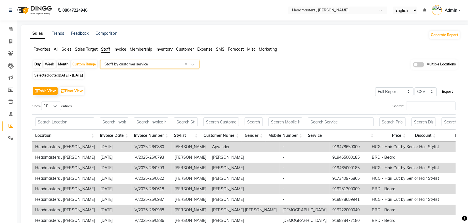
click at [445, 90] on button "Export" at bounding box center [448, 92] width 16 height 10
click at [293, 65] on div "Day Week Month Custom Range Select Report Type × Staff by customer service × Mu…" at bounding box center [245, 64] width 426 height 11
drag, startPoint x: 7, startPoint y: 29, endPoint x: 134, endPoint y: 1, distance: 129.7
click at [7, 29] on span at bounding box center [11, 29] width 10 height 7
